Goal: Information Seeking & Learning: Learn about a topic

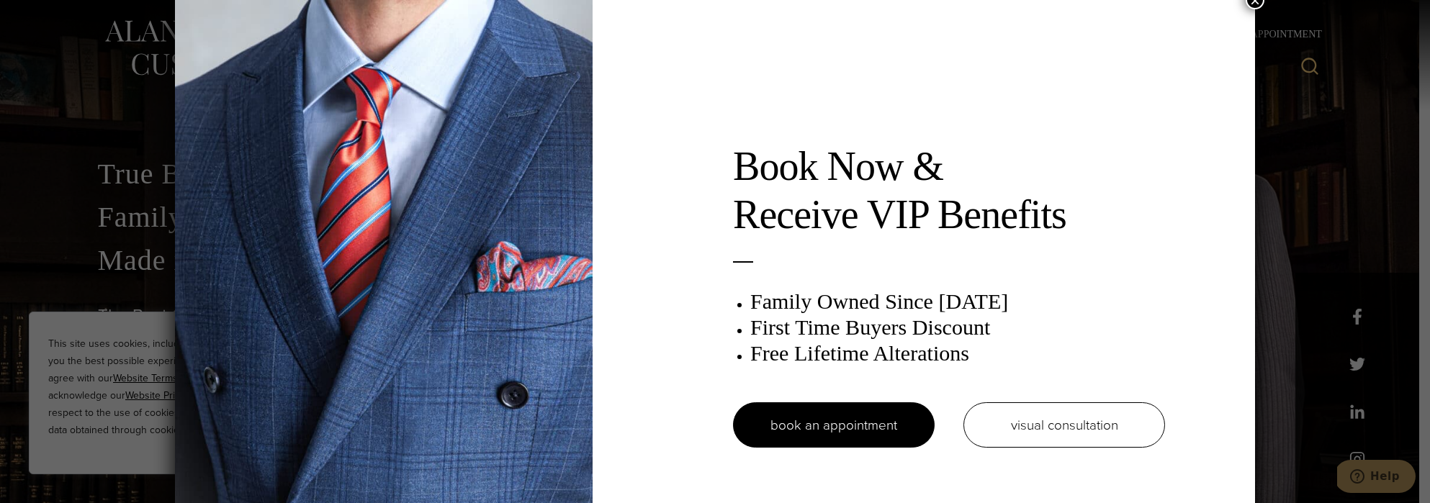
click at [1254, 1] on button "×" at bounding box center [1255, 0] width 19 height 19
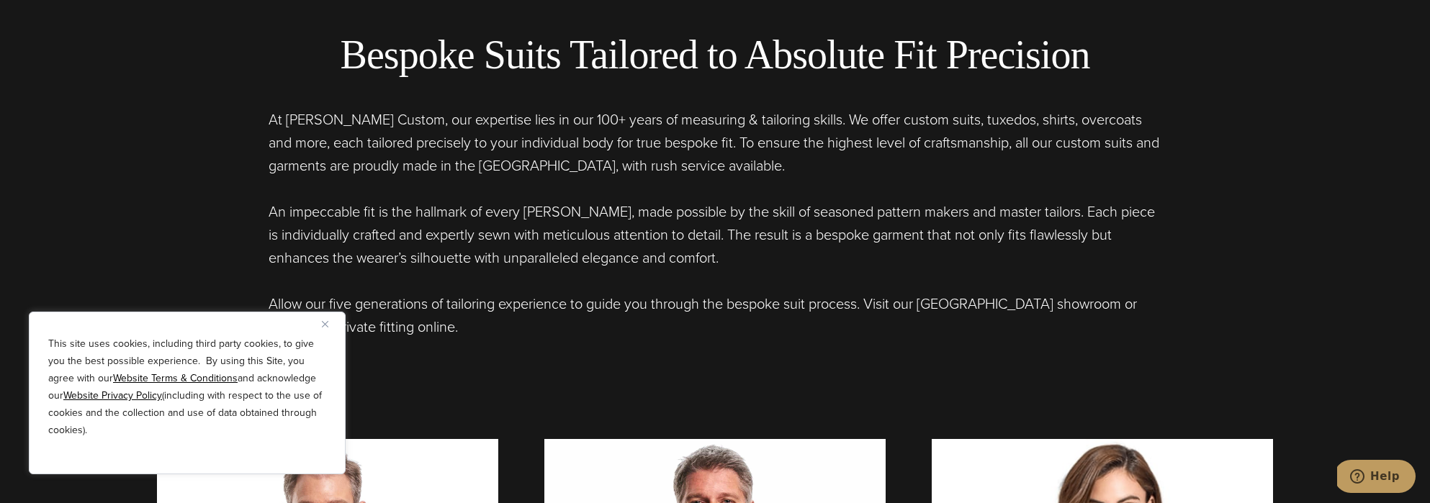
scroll to position [594, 0]
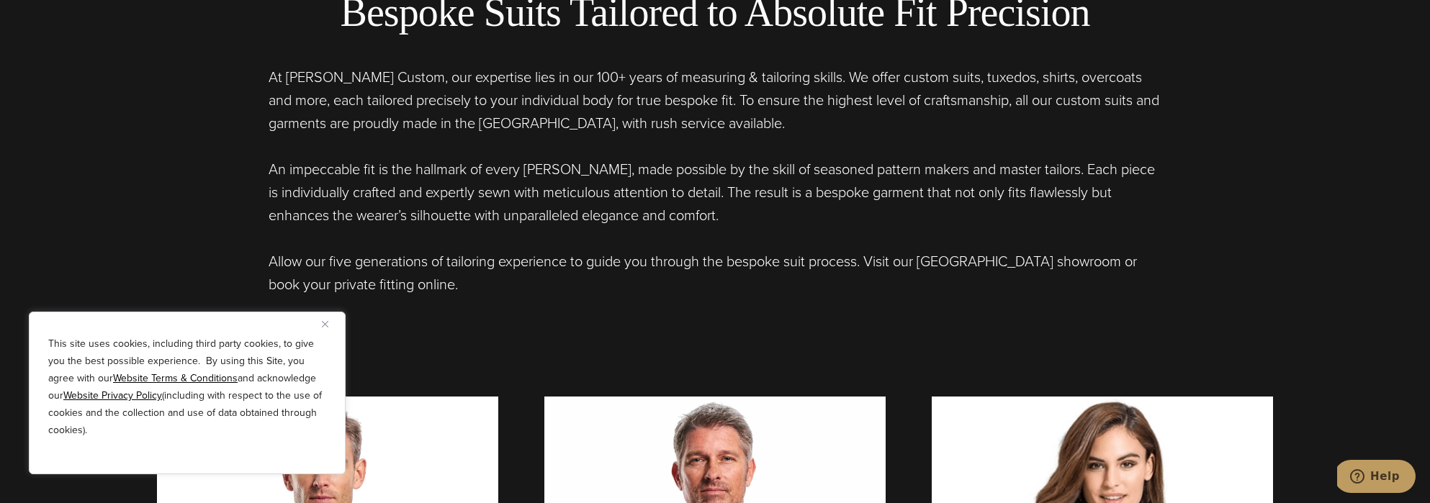
drag, startPoint x: 809, startPoint y: 75, endPoint x: 731, endPoint y: 223, distance: 167.5
click at [731, 223] on div "At Alan David Custom, our expertise lies in our 100+ years of measuring & tailo…" at bounding box center [715, 181] width 893 height 230
click at [731, 223] on p "An impeccable fit is the hallmark of every Alan David garment, made possible by…" at bounding box center [715, 192] width 893 height 69
click at [813, 86] on p "At Alan David Custom, our expertise lies in our 100+ years of measuring & tailo…" at bounding box center [715, 100] width 893 height 69
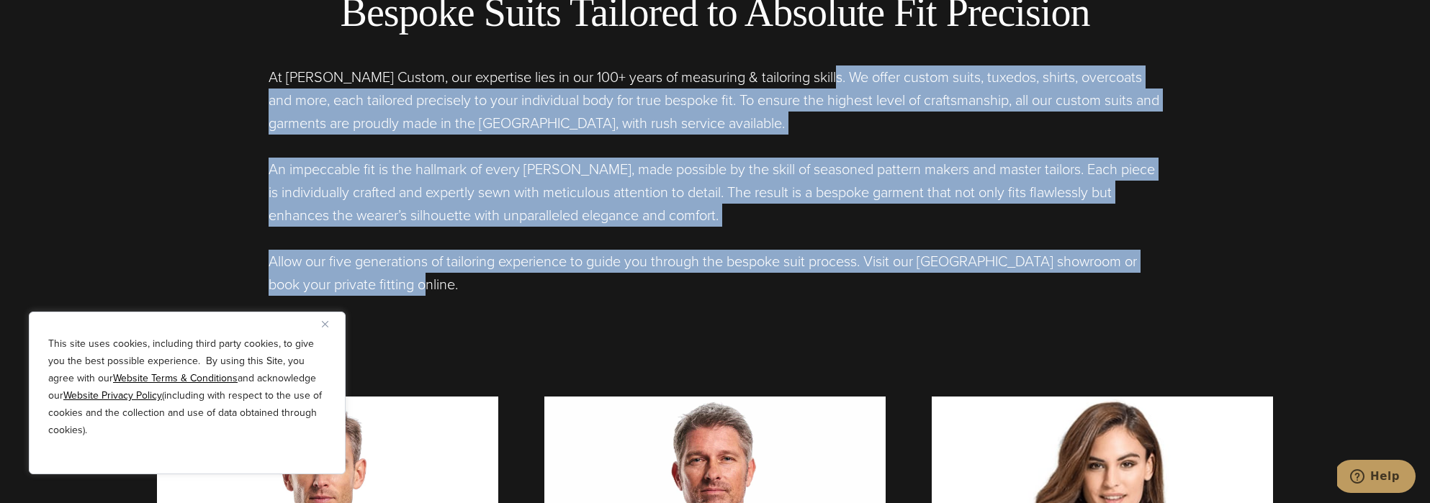
drag, startPoint x: 821, startPoint y: 84, endPoint x: 716, endPoint y: 317, distance: 255.9
click at [716, 317] on div "Bespoke Suits Tailored to Absolute Fit Precision At Alan David Custom, our expe…" at bounding box center [715, 280] width 1145 height 743
copy div "We offer custom suits, tuxedos, shirts, overcoats and more, each tailored preci…"
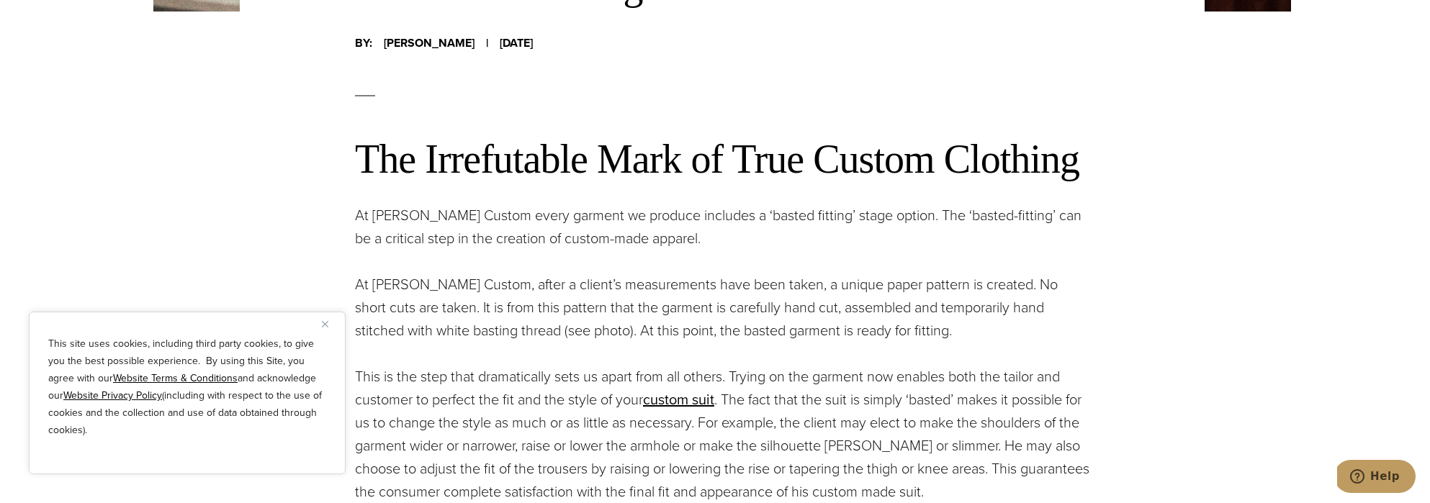
scroll to position [680, 0]
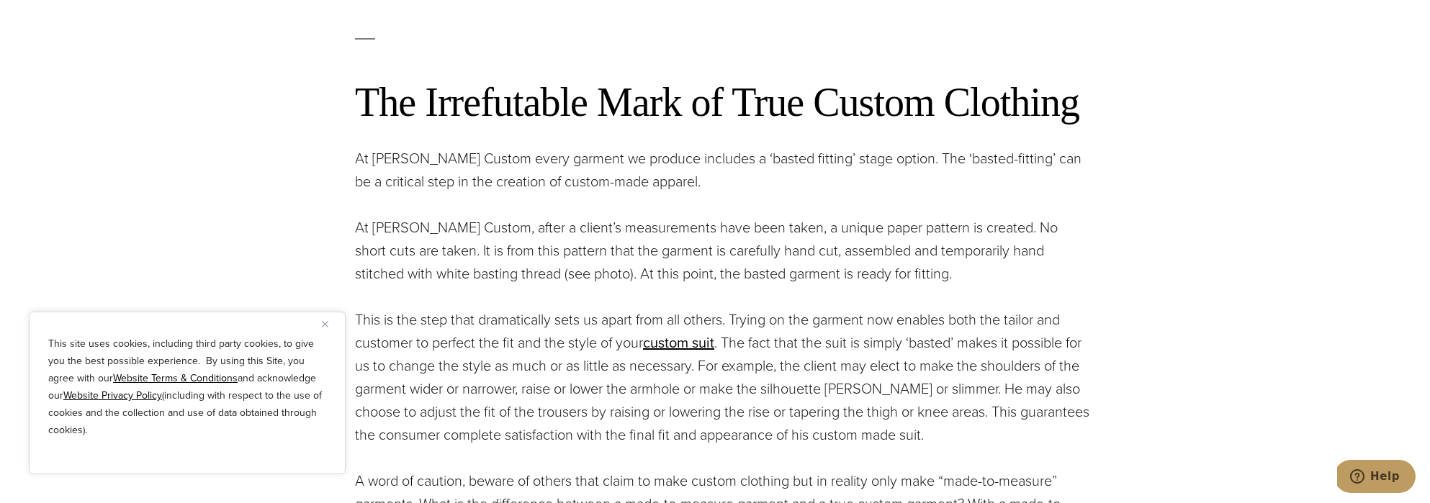
scroll to position [727, 0]
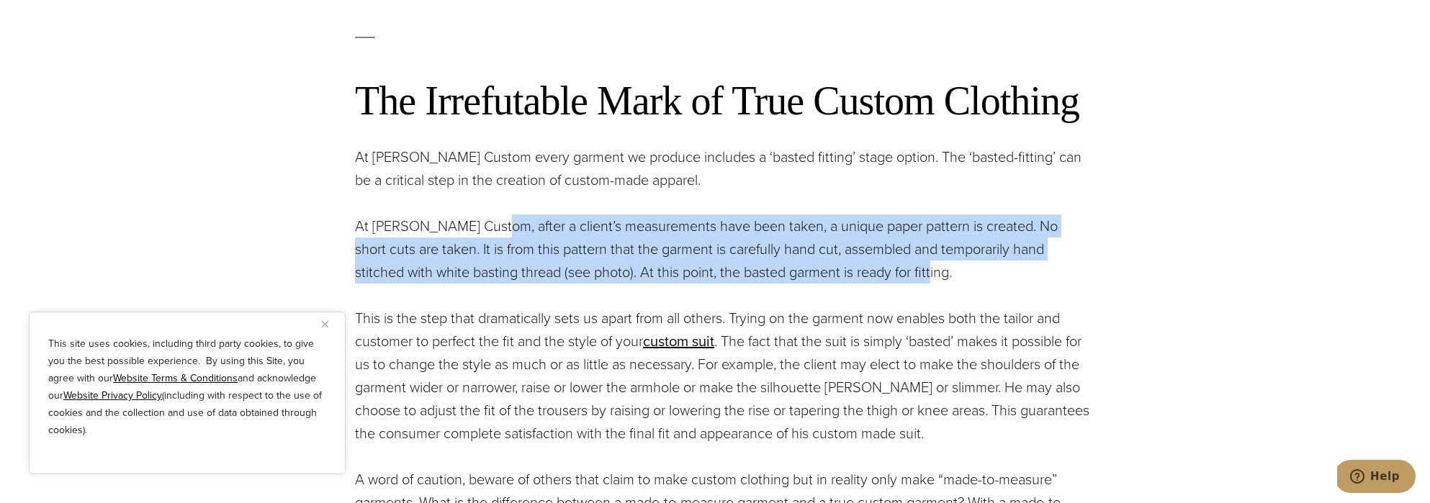
drag, startPoint x: 902, startPoint y: 271, endPoint x: 494, endPoint y: 234, distance: 410.0
click at [494, 234] on p "At [PERSON_NAME] Custom, after a client’s measurements have been taken, a uniqu…" at bounding box center [722, 249] width 734 height 69
copy p "after a client’s measurements have been taken, a unique paper pattern is create…"
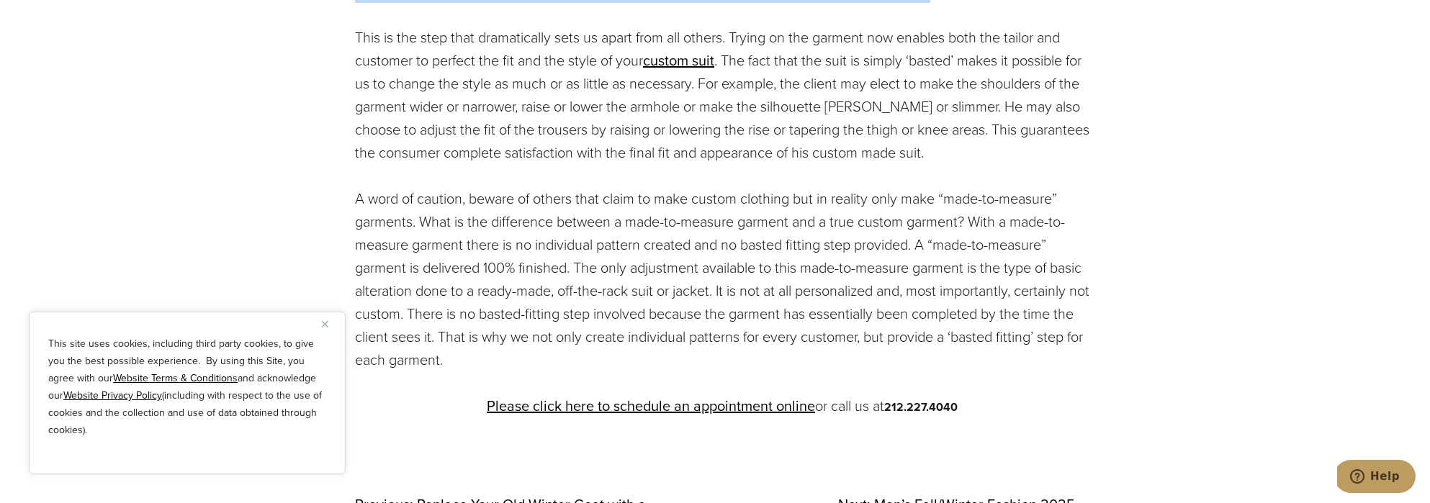
scroll to position [1008, 0]
